Goal: Book appointment/travel/reservation

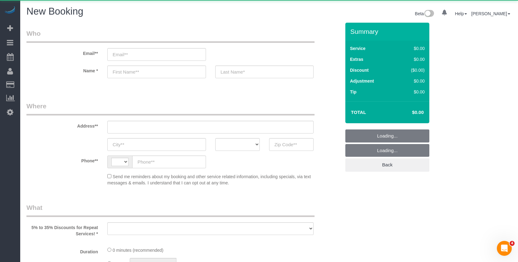
select select "string:[GEOGRAPHIC_DATA]"
select select "object:799"
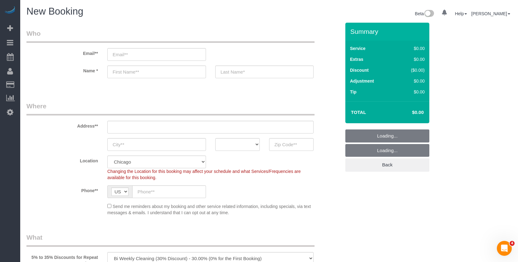
select select "512"
select select "object:1162"
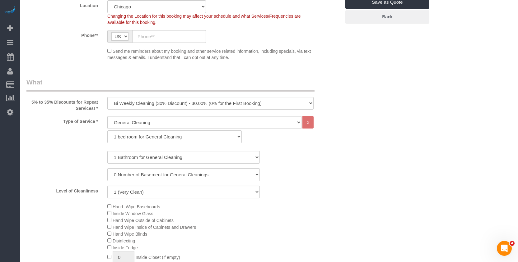
scroll to position [187, 0]
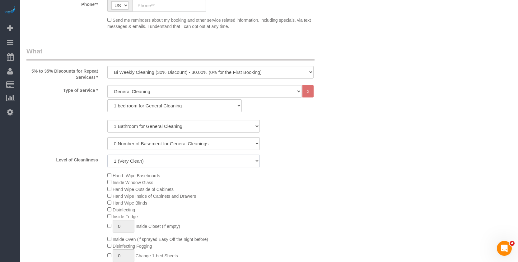
click at [161, 163] on select "1 (Very Clean) 2 3 4 5 (Average Condition) 6 7 8 9 10 (Extremely Dirty)" at bounding box center [183, 161] width 152 height 13
select select "5"
click at [107, 155] on select "1 (Very Clean) 2 3 4 5 (Average Condition) 6 7 8 9 10 (Extremely Dirty)" at bounding box center [183, 161] width 152 height 13
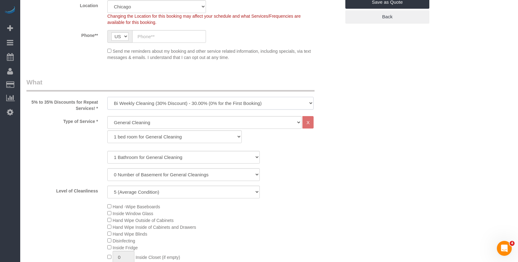
drag, startPoint x: 179, startPoint y: 100, endPoint x: 164, endPoint y: 111, distance: 18.5
click at [179, 100] on select "One Time Cleaning Weekly Cleaning (35% Discount) - 35.00% (0% for the First Boo…" at bounding box center [210, 103] width 206 height 13
click at [158, 105] on select "One Time Cleaning Weekly Cleaning (35% Discount) - 35.00% (0% for the First Boo…" at bounding box center [210, 103] width 206 height 13
select select "object:1163"
click at [107, 97] on select "One Time Cleaning Weekly Cleaning (35% Discount) - 35.00% (0% for the First Boo…" at bounding box center [210, 103] width 206 height 13
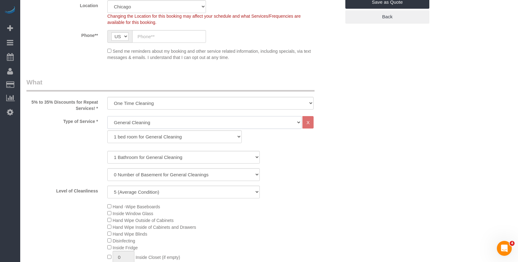
drag, startPoint x: 143, startPoint y: 123, endPoint x: 141, endPoint y: 127, distance: 4.7
click at [143, 123] on select "General Cleaning Deep Cleaning Move-in / Move-out Cleaning COUNTS Cleaning" at bounding box center [204, 122] width 194 height 13
select select "513"
click at [107, 116] on select "General Cleaning Deep Cleaning Move-in / Move-out Cleaning COUNTS Cleaning" at bounding box center [204, 122] width 194 height 13
select select "291"
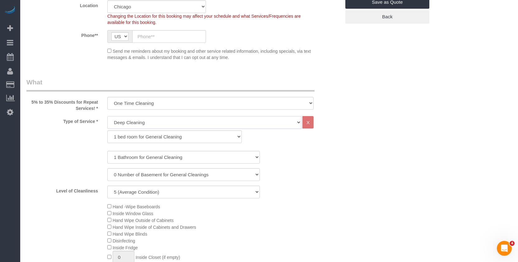
select select "5"
click at [139, 141] on select "1 bed room for Deep Cleaning 2 bed room for Deep Cleaning 3 bed room for Deep C…" at bounding box center [174, 137] width 134 height 13
click at [107, 131] on select "1 bed room for Deep Cleaning 2 bed room for Deep Cleaning 3 bed room for Deep C…" at bounding box center [174, 137] width 134 height 13
click at [149, 159] on select "1 Bathroom for Deep Cleaning 2 Bathroom for Deep Cleanings 3 Bathroom for Deep …" at bounding box center [183, 157] width 152 height 13
click at [70, 155] on div "1 Bathroom for Deep Cleaning 2 Bathroom for Deep Cleanings 3 Bathroom for Deep …" at bounding box center [183, 157] width 323 height 13
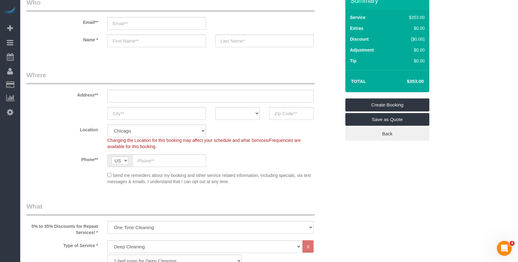
scroll to position [93, 0]
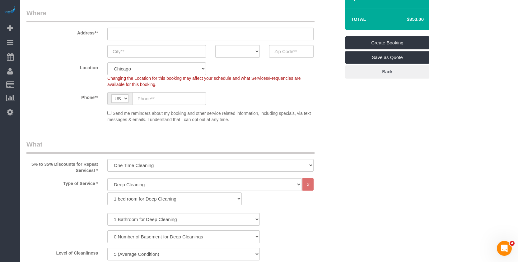
click at [277, 117] on div "Send me reminders about my booking and other service related information, inclu…" at bounding box center [210, 116] width 215 height 13
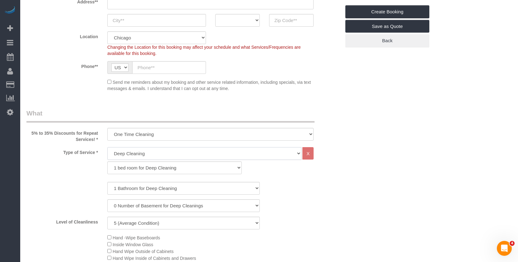
click at [173, 153] on select "General Cleaning Deep Cleaning Move-in / Move-out Cleaning COUNTS Cleaning" at bounding box center [204, 153] width 194 height 13
select select "512"
click at [107, 147] on select "General Cleaning Deep Cleaning Move-in / Move-out Cleaning COUNTS Cleaning" at bounding box center [204, 153] width 194 height 13
select select "286"
select select "5"
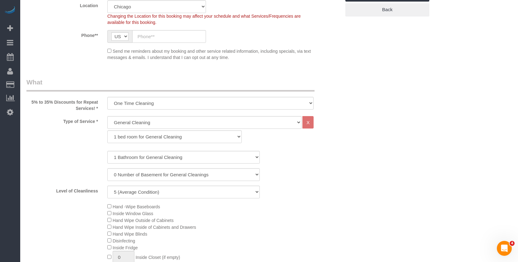
scroll to position [62, 0]
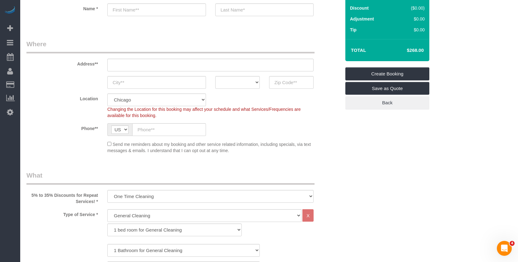
drag, startPoint x: 406, startPoint y: 47, endPoint x: 420, endPoint y: 49, distance: 14.0
click at [420, 49] on td "$268.00" at bounding box center [406, 51] width 40 height 16
copy h4 "$268.0"
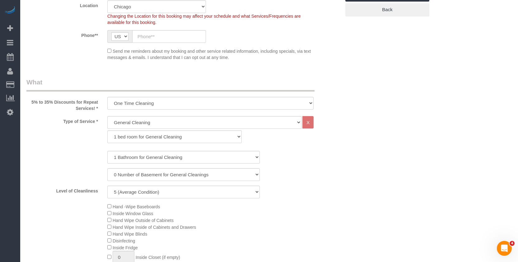
scroll to position [218, 0]
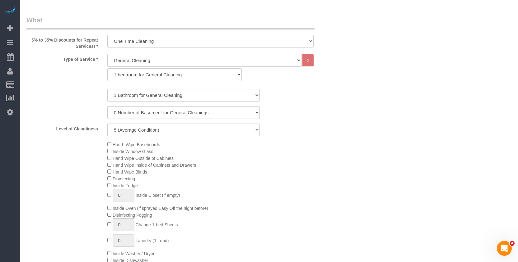
click at [167, 64] on select "General Cleaning Deep Cleaning Move-in / Move-out Cleaning COUNTS Cleaning" at bounding box center [204, 60] width 194 height 13
select select "513"
click at [107, 54] on select "General Cleaning Deep Cleaning Move-in / Move-out Cleaning COUNTS Cleaning" at bounding box center [204, 60] width 194 height 13
select select "291"
select select "5"
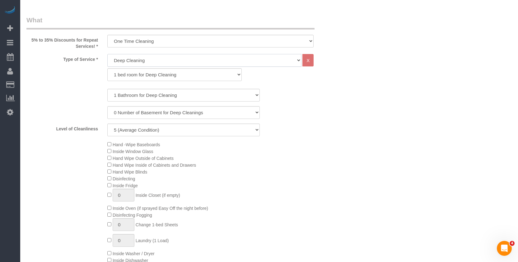
scroll to position [0, 0]
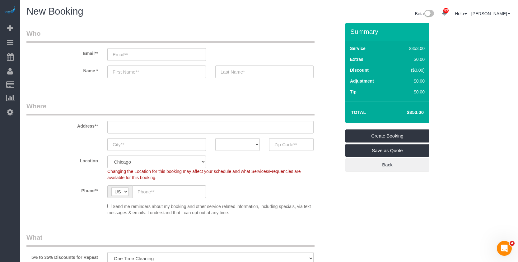
click at [452, 109] on div "Summary Service $353.00 Extras $0.00 Discount ($0.00) Adjustment $0.00 Tip $0.00" at bounding box center [400, 104] width 121 height 162
drag, startPoint x: 402, startPoint y: 110, endPoint x: 418, endPoint y: 110, distance: 15.9
click at [418, 110] on h4 "$353.00" at bounding box center [405, 112] width 35 height 5
copy h4 "$353"
